Goal: Navigation & Orientation: Find specific page/section

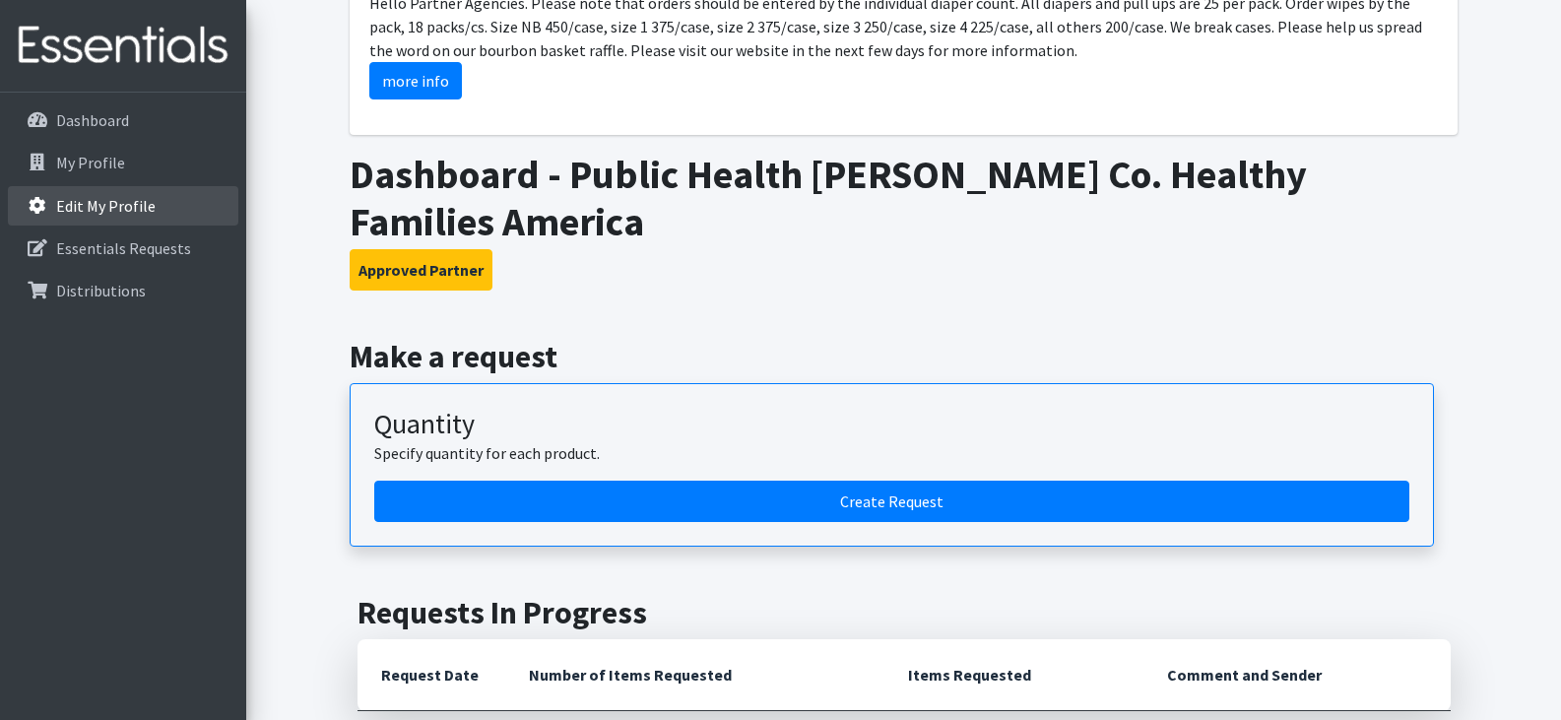
scroll to position [98, 0]
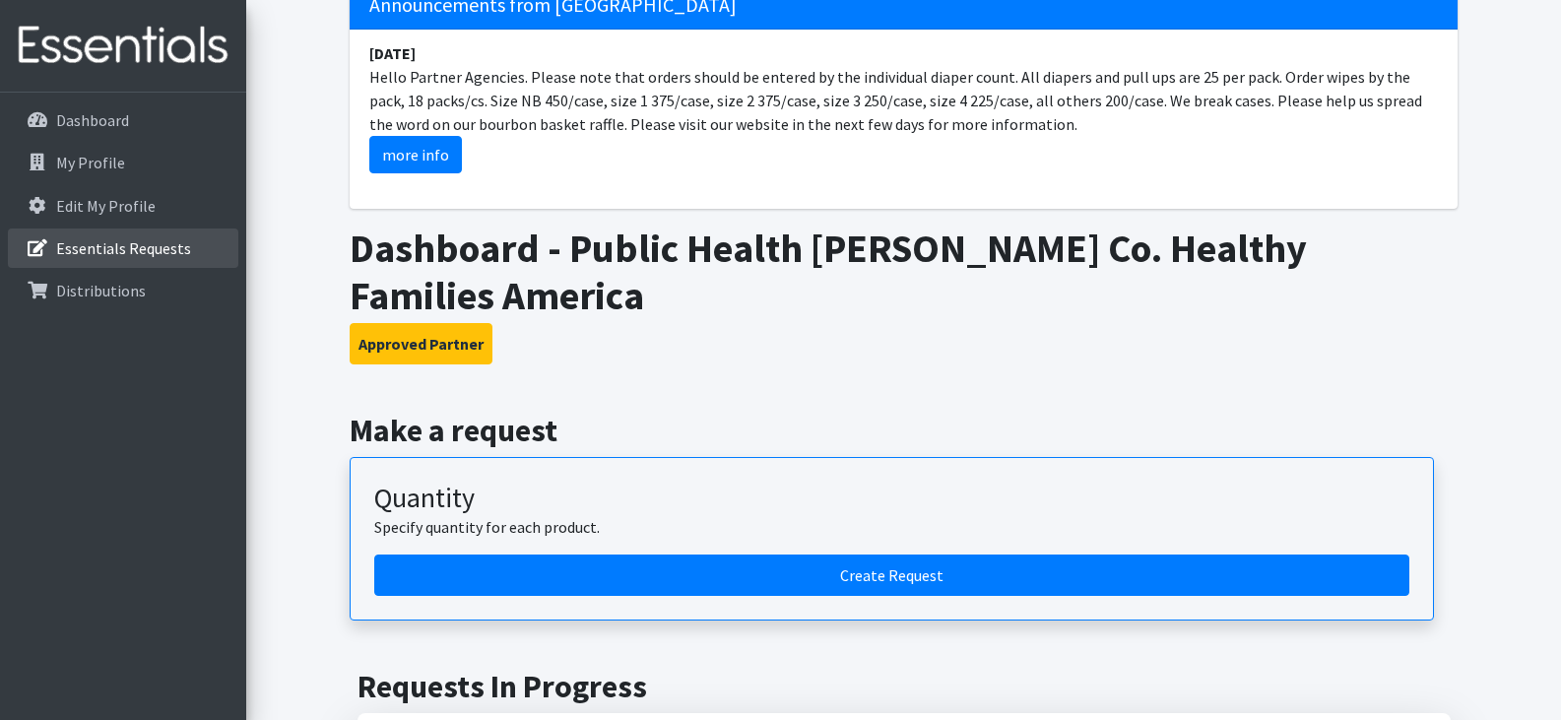
click at [96, 243] on p "Essentials Requests" at bounding box center [123, 248] width 135 height 20
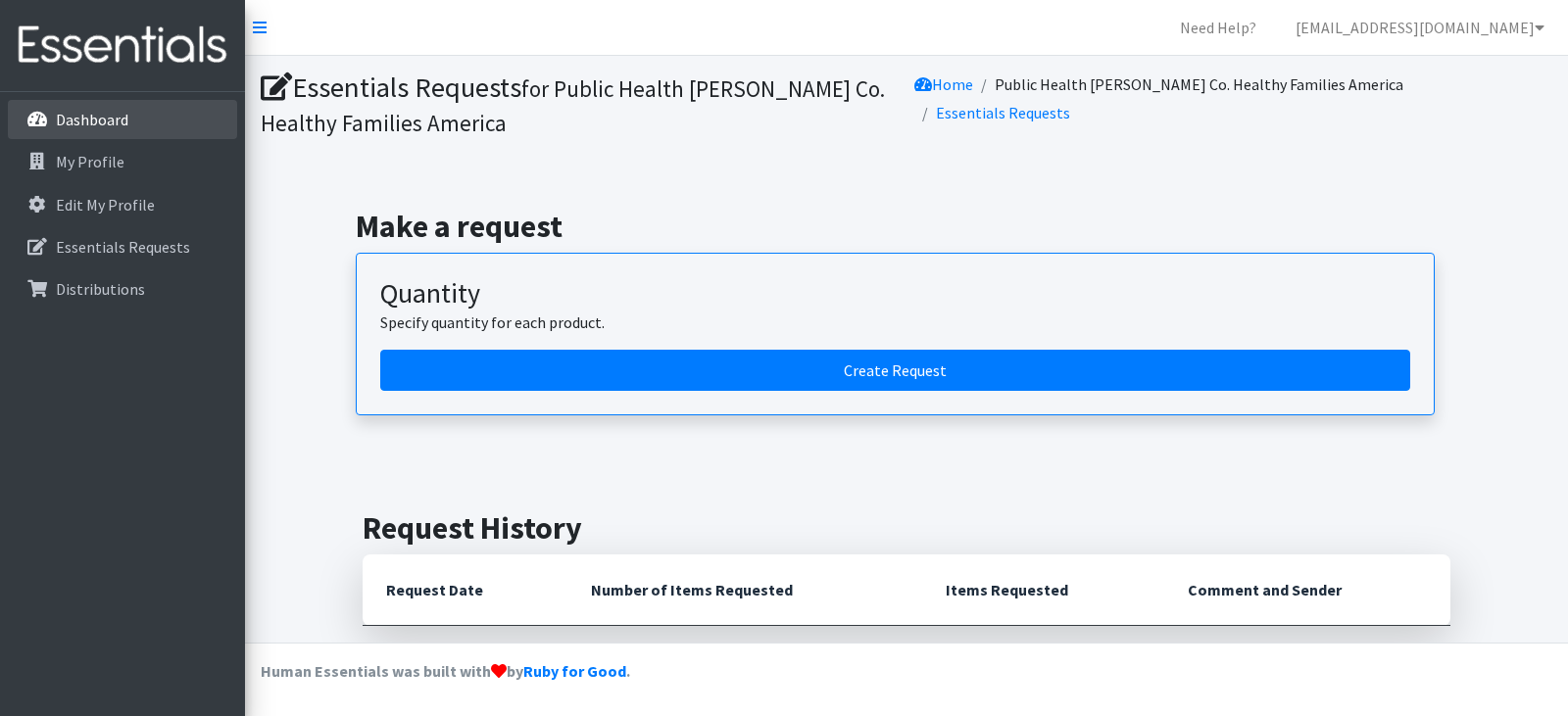
click at [101, 127] on p "Dashboard" at bounding box center [92, 119] width 73 height 20
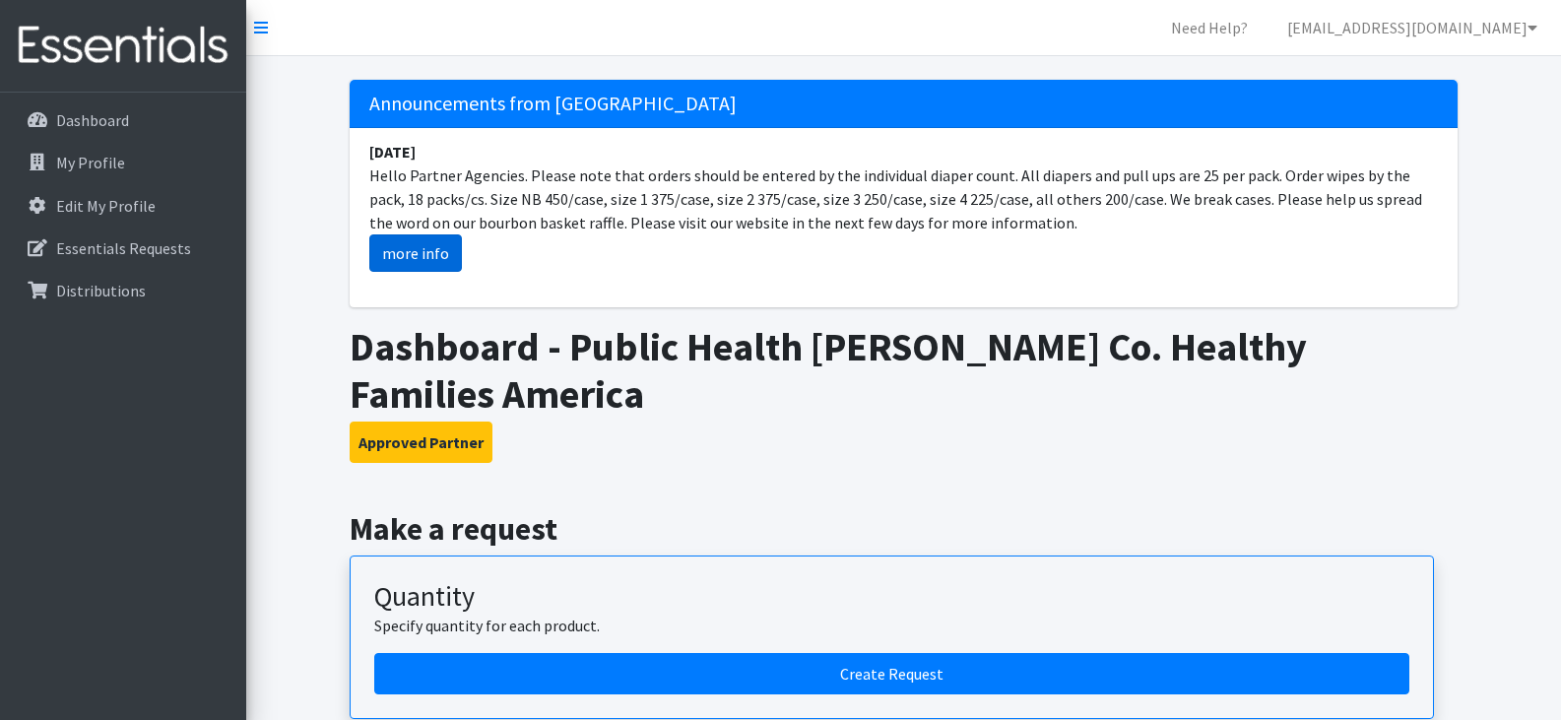
click at [439, 258] on link "more info" at bounding box center [415, 252] width 93 height 37
